Goal: Information Seeking & Learning: Learn about a topic

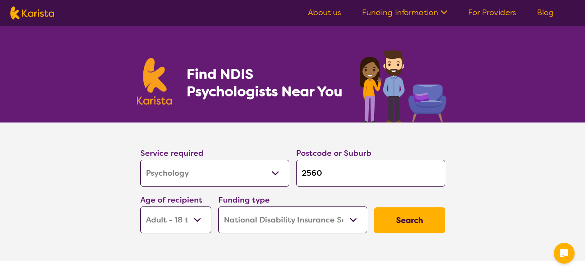
select select "Psychology"
select select "AD"
select select "NDIS"
select select "Psychology"
select select "AD"
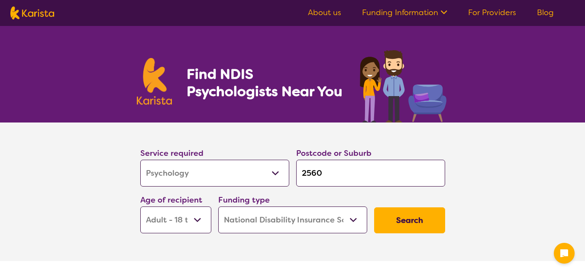
select select "NDIS"
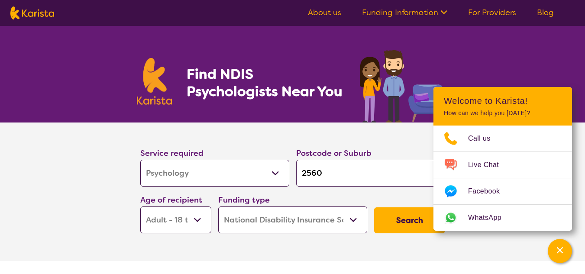
click at [329, 172] on input "2560" at bounding box center [370, 173] width 149 height 27
click at [511, 50] on div "Find NDIS Psychologists Near You" at bounding box center [292, 74] width 585 height 97
click at [376, 173] on input "2560" at bounding box center [370, 173] width 149 height 27
click at [195, 217] on select "Early Childhood - 0 to 9 Child - 10 to 11 Adolescent - 12 to 17 Adult - 18 to 6…" at bounding box center [175, 220] width 71 height 27
click at [140, 207] on select "Early Childhood - 0 to 9 Child - 10 to 11 Adolescent - 12 to 17 Adult - 18 to 6…" at bounding box center [175, 220] width 71 height 27
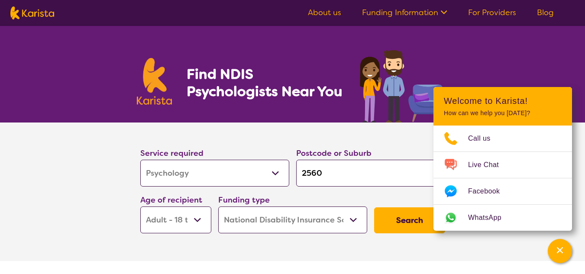
click at [364, 180] on input "2560" at bounding box center [370, 173] width 149 height 27
type input "256"
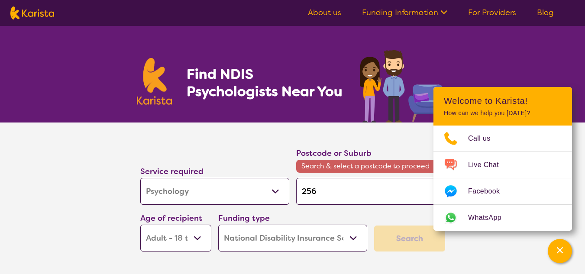
type input "25"
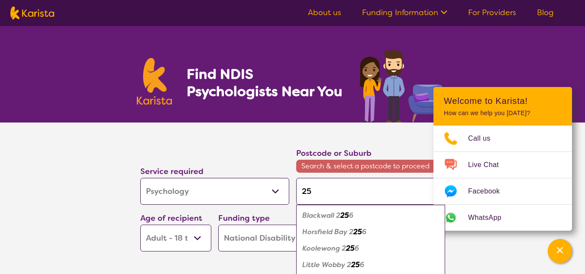
type input "2"
type input "2i"
type input "2i6"
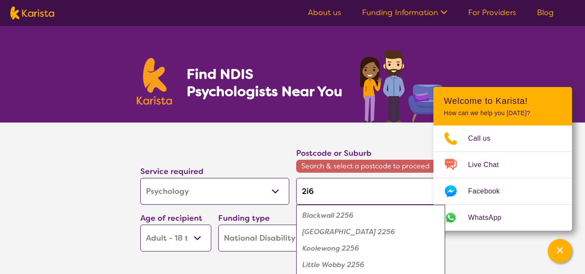
type input "2i6"
type input "2i61"
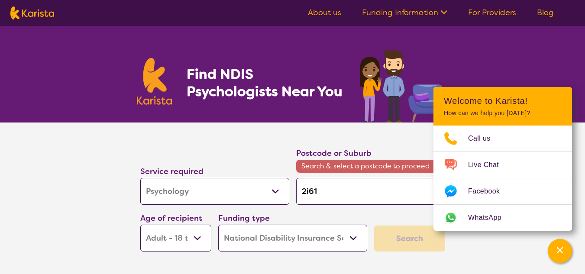
type input "261"
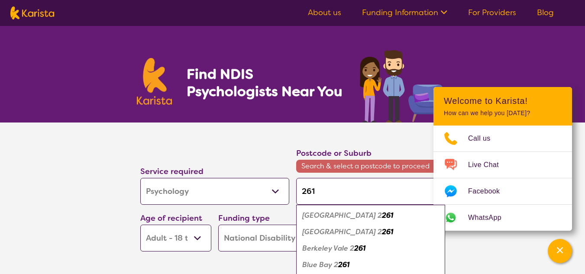
type input "2161"
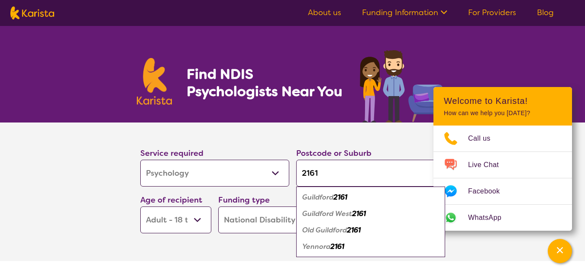
type input "2161"
click at [317, 197] on em "Guildford" at bounding box center [317, 197] width 31 height 9
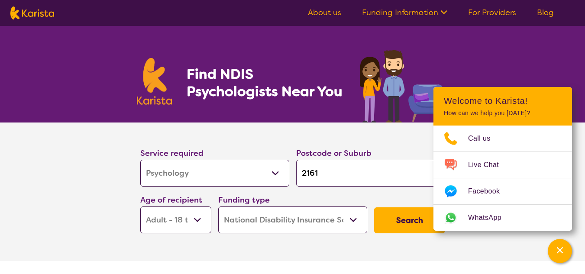
click at [415, 225] on button "Search" at bounding box center [409, 221] width 71 height 26
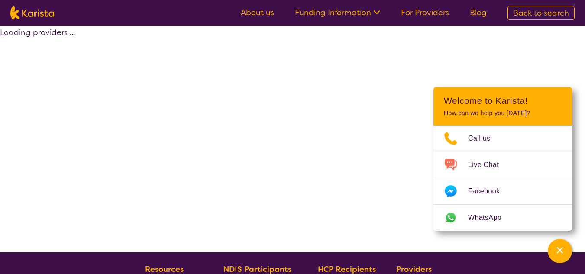
select select "by_score"
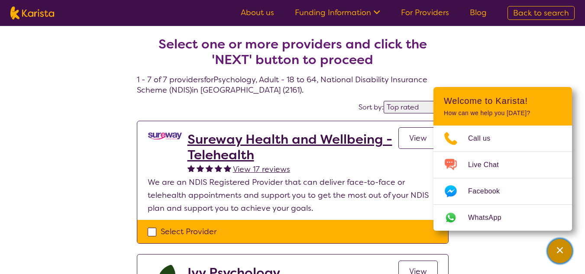
click at [563, 248] on icon "Channel Menu" at bounding box center [560, 250] width 9 height 9
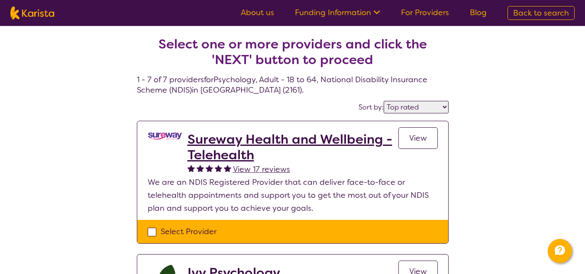
click at [421, 136] on span "View" at bounding box center [418, 138] width 18 height 10
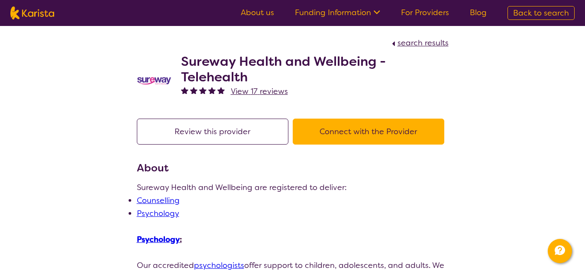
click at [431, 42] on span "search results" at bounding box center [423, 43] width 51 height 10
select select "by_score"
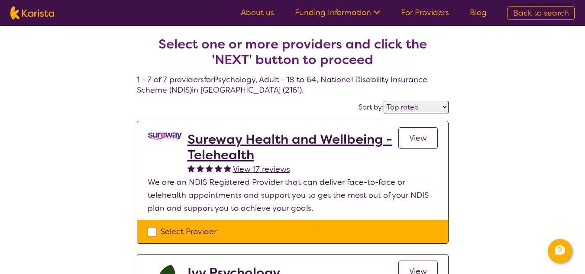
scroll to position [208, 0]
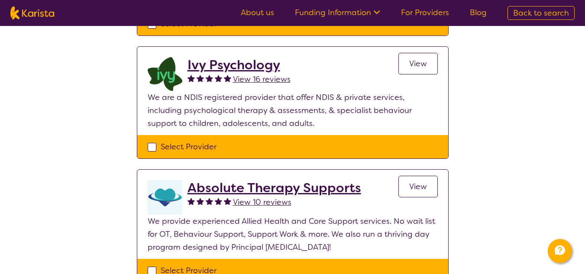
click at [242, 66] on h2 "Ivy Psychology" at bounding box center [239, 65] width 103 height 16
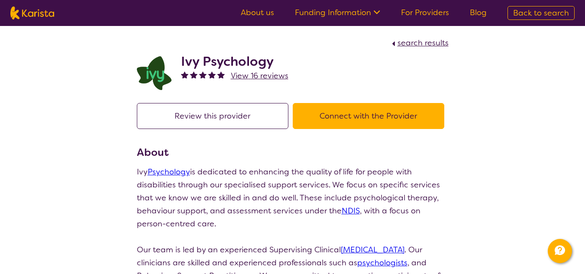
scroll to position [0, 0]
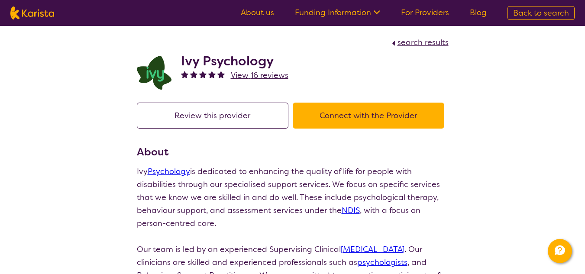
click at [425, 42] on span "search results" at bounding box center [423, 42] width 51 height 10
select select "by_score"
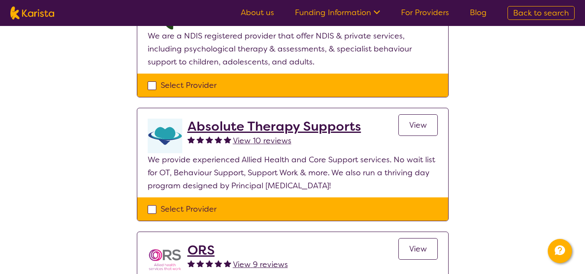
scroll to position [268, 0]
